Goal: Task Accomplishment & Management: Manage account settings

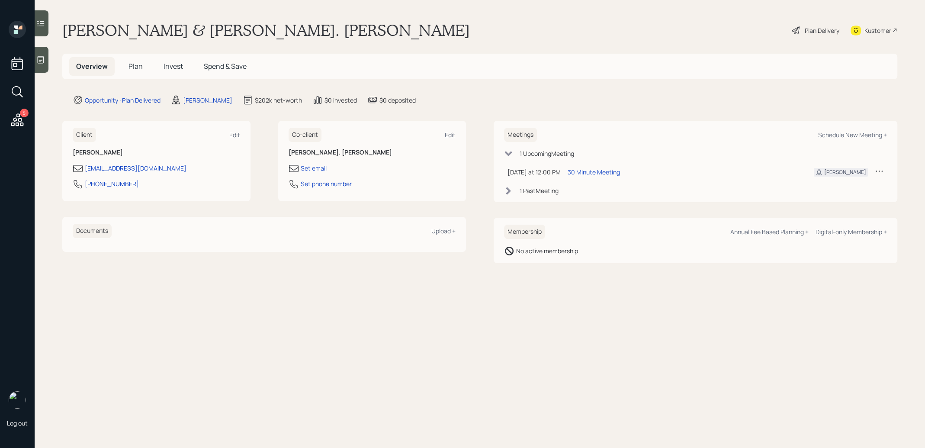
click at [136, 65] on span "Plan" at bounding box center [136, 66] width 14 height 10
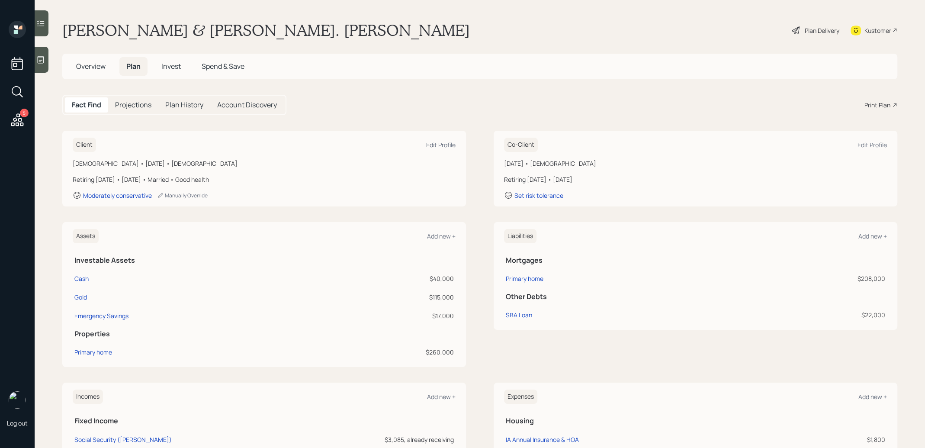
click at [171, 63] on span "Invest" at bounding box center [170, 66] width 19 height 10
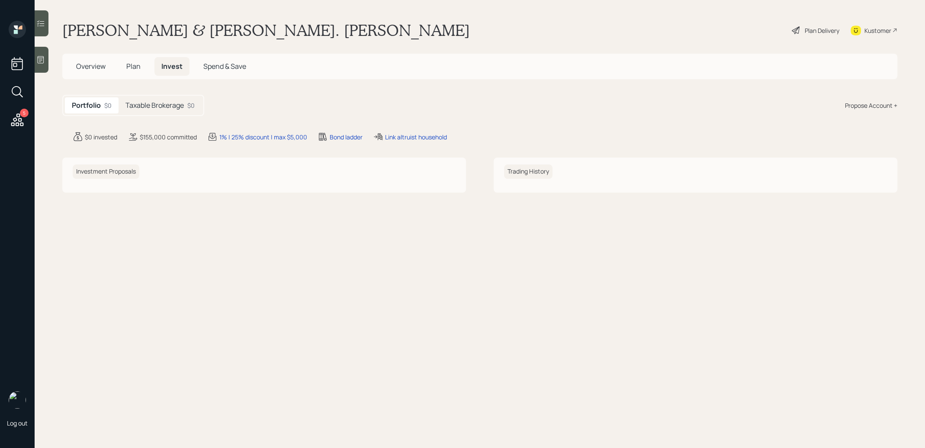
click at [161, 108] on h5 "Taxable Brokerage" at bounding box center [154, 105] width 58 height 8
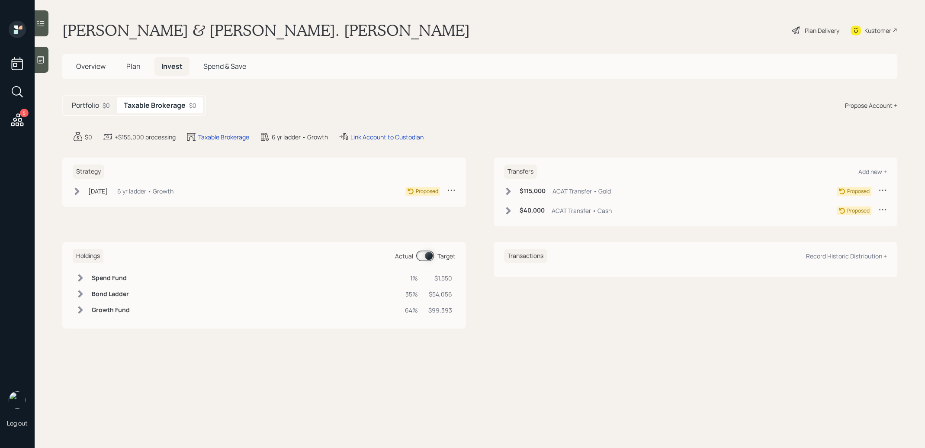
click at [881, 190] on icon at bounding box center [882, 190] width 9 height 9
click at [842, 216] on div "Cancel Transfer" at bounding box center [856, 215] width 62 height 8
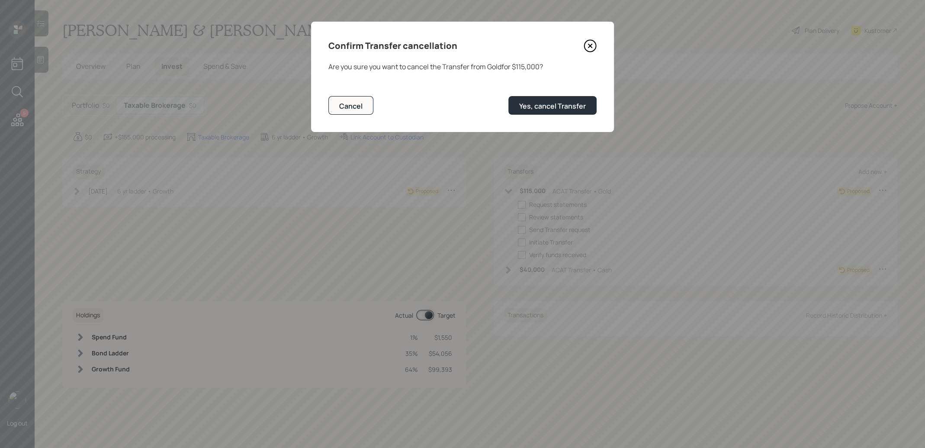
click at [592, 50] on icon at bounding box center [590, 45] width 13 height 13
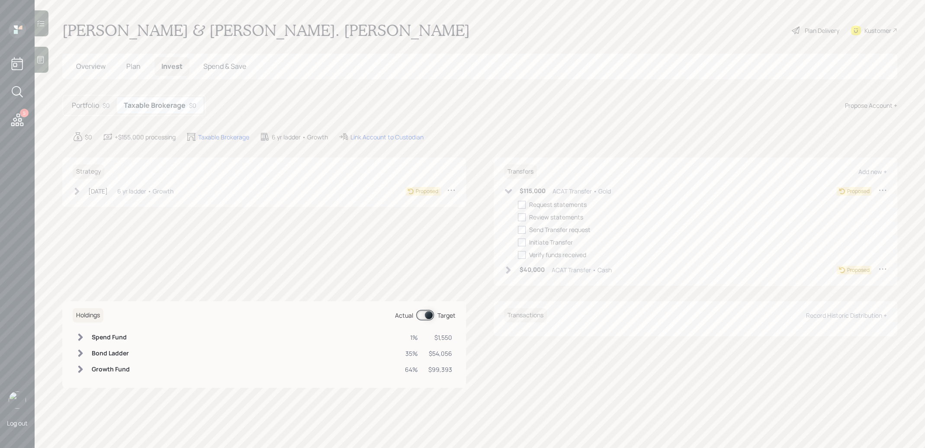
click at [882, 188] on icon at bounding box center [882, 190] width 9 height 9
click at [847, 207] on div "Edit transfer" at bounding box center [856, 207] width 62 height 8
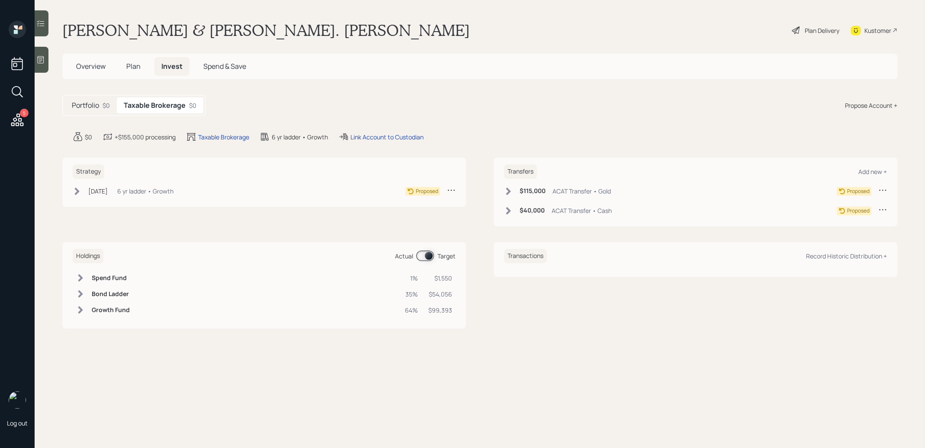
select select "1b407e41-68ea-4af7-a257-df652fc31c77"
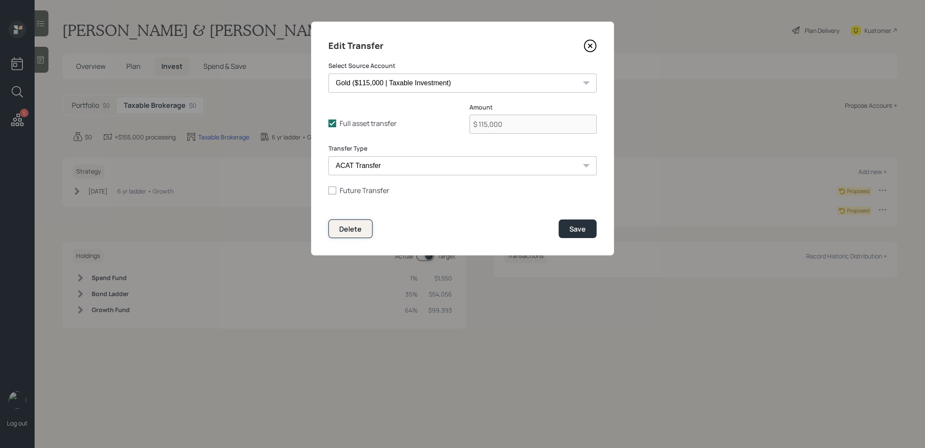
click at [351, 227] on div "Delete" at bounding box center [350, 229] width 23 height 10
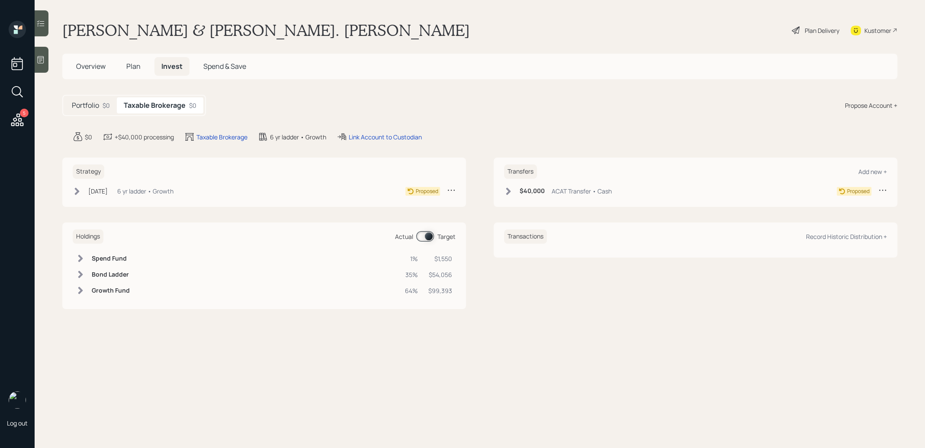
click at [803, 31] on div "Plan Delivery" at bounding box center [815, 30] width 49 height 19
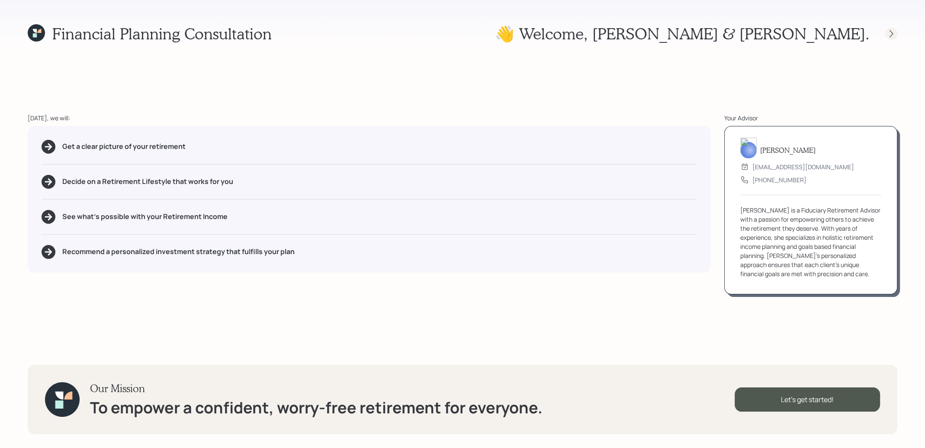
click at [894, 35] on icon at bounding box center [891, 33] width 9 height 9
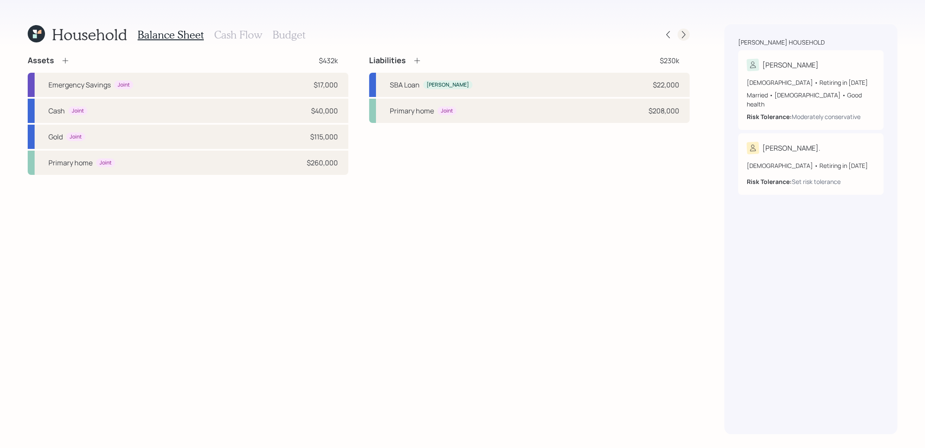
click at [680, 37] on icon at bounding box center [683, 34] width 9 height 9
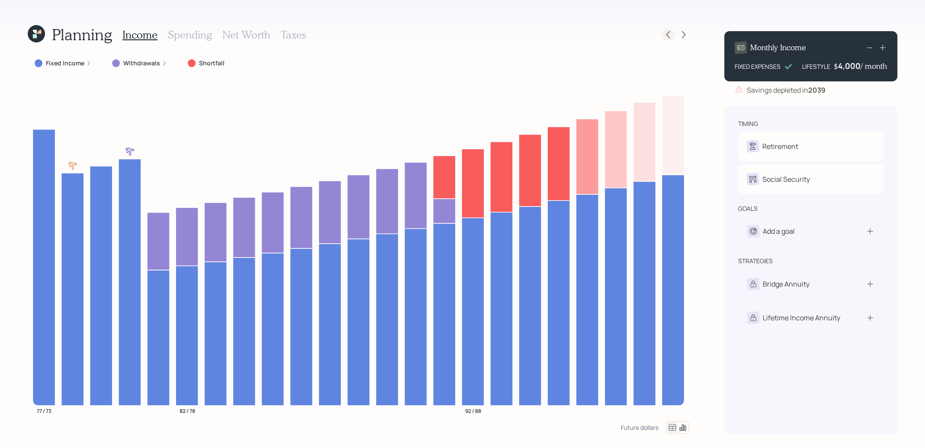
click at [669, 35] on icon at bounding box center [668, 34] width 9 height 9
